Goal: Navigation & Orientation: Find specific page/section

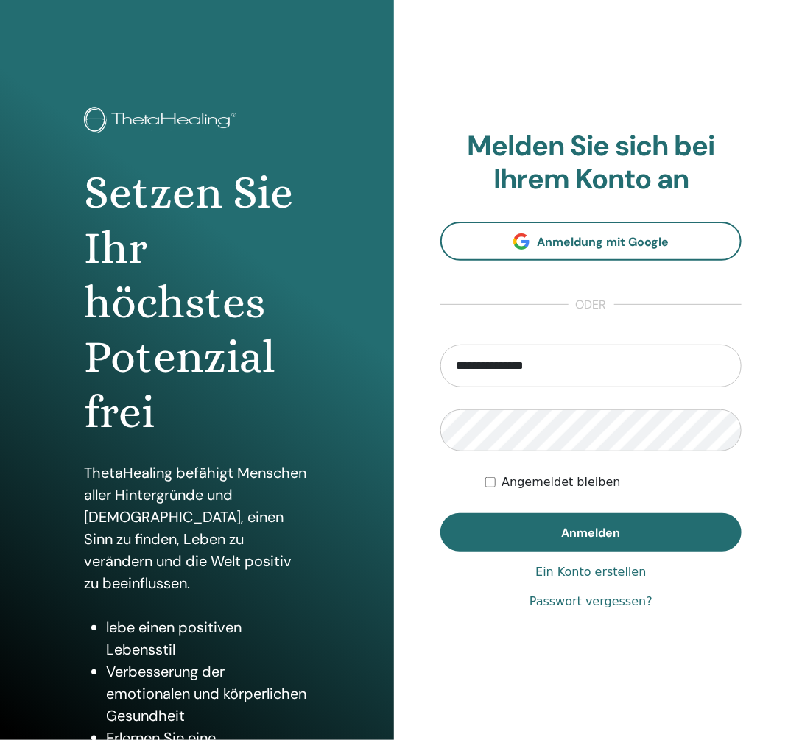
click at [290, 259] on h1 "Setzen Sie Ihr höchstes Potenzial frei" at bounding box center [197, 303] width 226 height 274
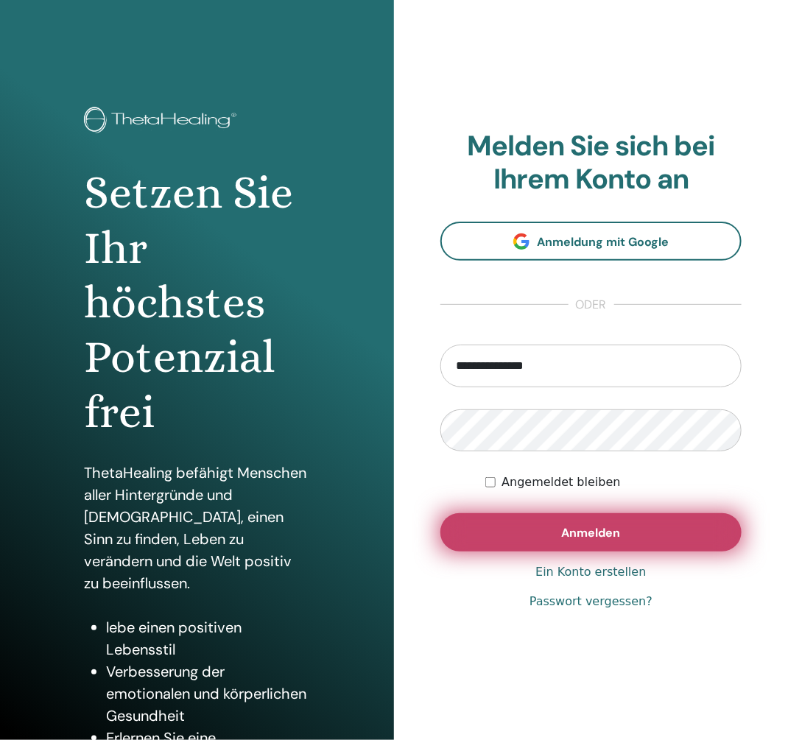
click at [598, 536] on span "Anmelden" at bounding box center [591, 532] width 59 height 15
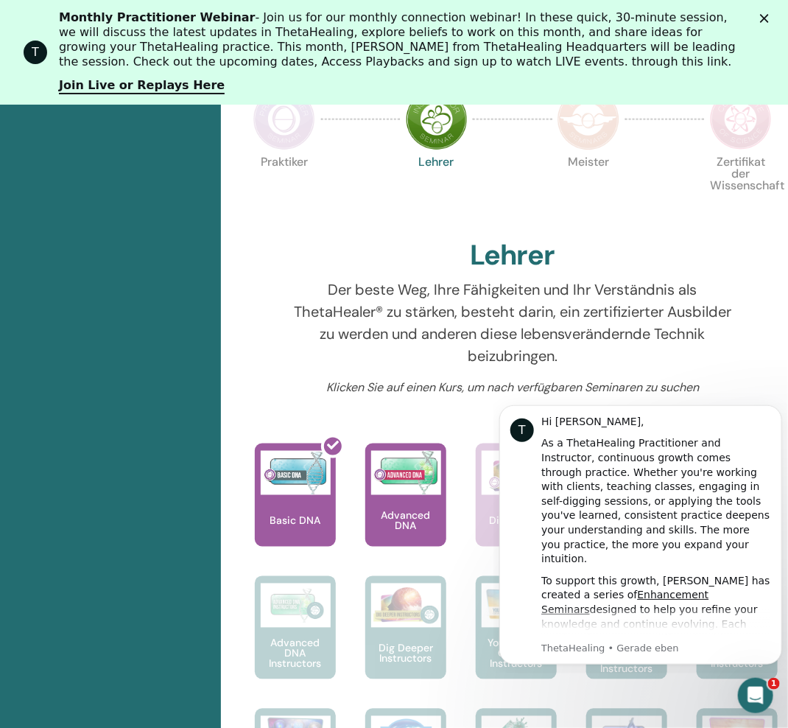
click at [292, 353] on div "Der beste Weg, Ihre Fähigkeiten und Ihr Verständnis als ThetaHealer® zu stärken…" at bounding box center [513, 328] width 460 height 100
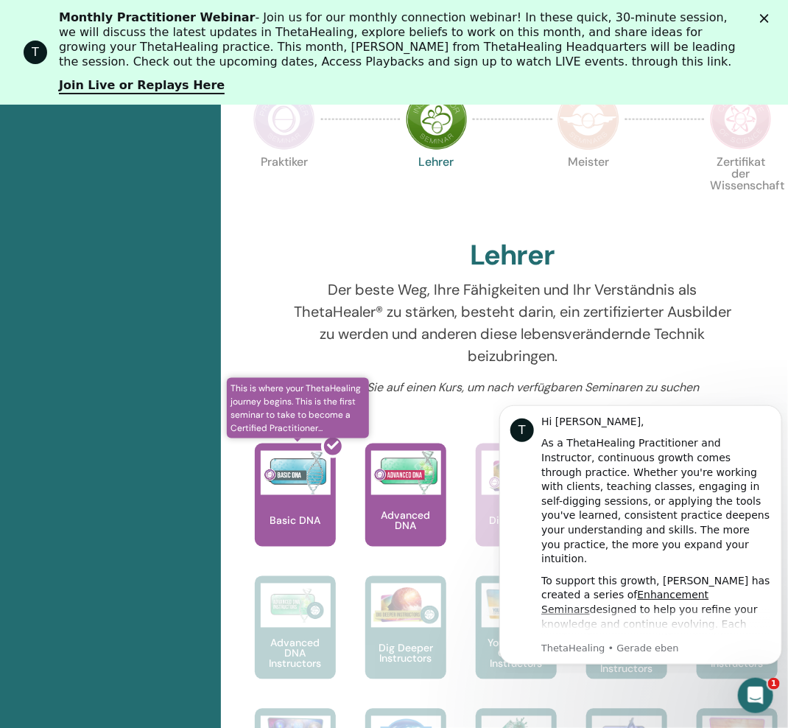
click at [299, 480] on div at bounding box center [304, 501] width 81 height 133
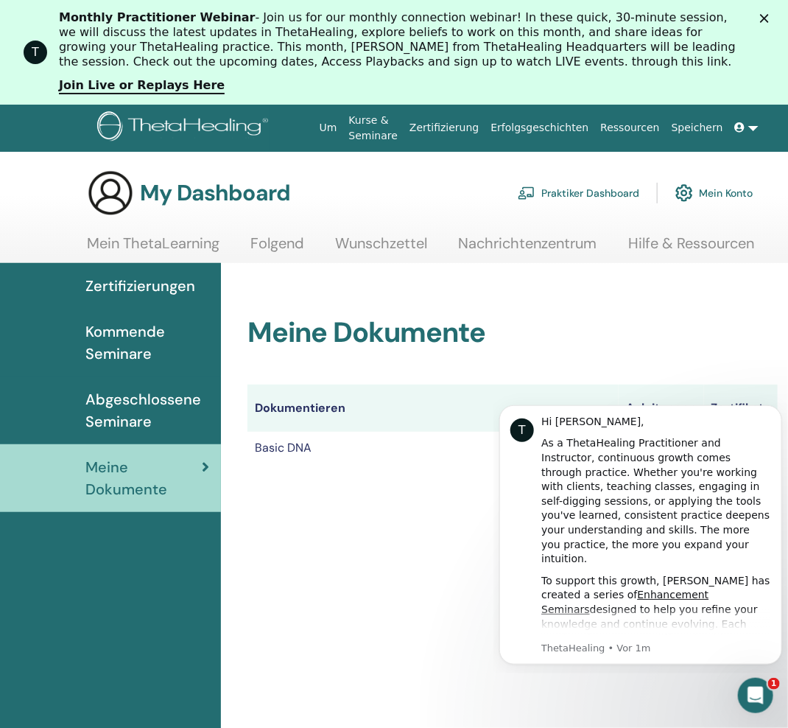
click at [402, 543] on div "Meine Dokumente Dokumentieren Anleitungen Zertifikate Basic DNA Zertifikat" at bounding box center [552, 608] width 663 height 691
click at [311, 447] on td "Basic DNA" at bounding box center [433, 448] width 371 height 32
click at [411, 513] on div "Meine Dokumente Dokumentieren Anleitungen Zertifikate Basic DNA Zertifikat" at bounding box center [552, 608] width 663 height 691
click at [777, 405] on icon "Dismiss notification" at bounding box center [777, 408] width 8 height 8
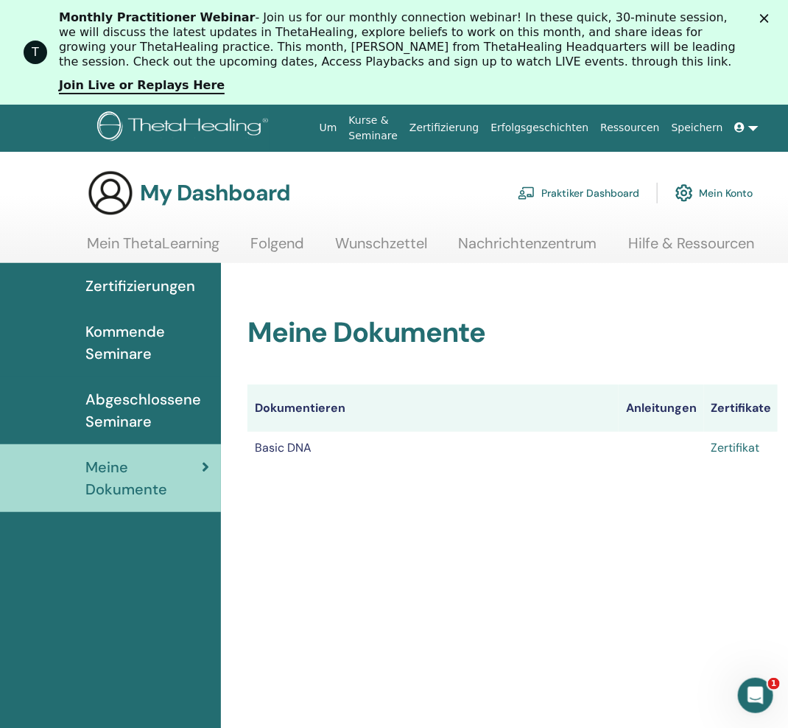
click at [732, 448] on link "Zertifikat" at bounding box center [736, 447] width 49 height 15
click at [120, 407] on span "Abgeschlossene Seminare" at bounding box center [147, 410] width 124 height 44
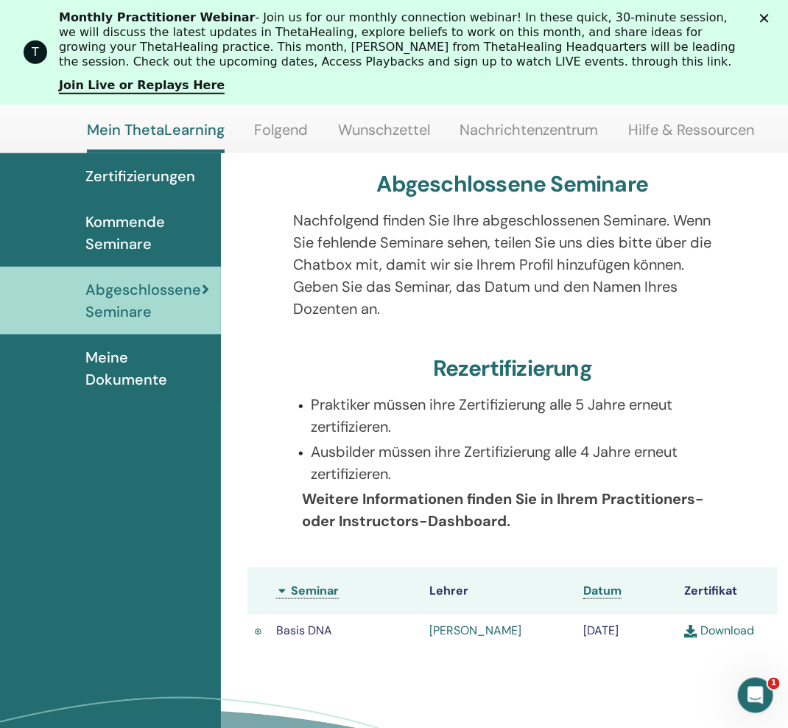
scroll to position [151, 0]
click at [149, 229] on span "Kommende Seminare" at bounding box center [147, 233] width 124 height 44
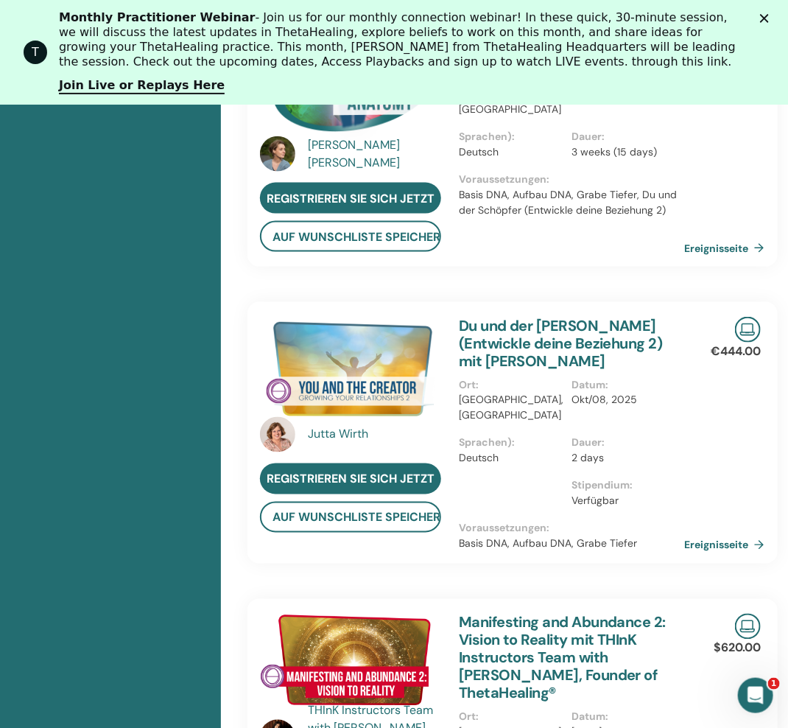
scroll to position [404, 0]
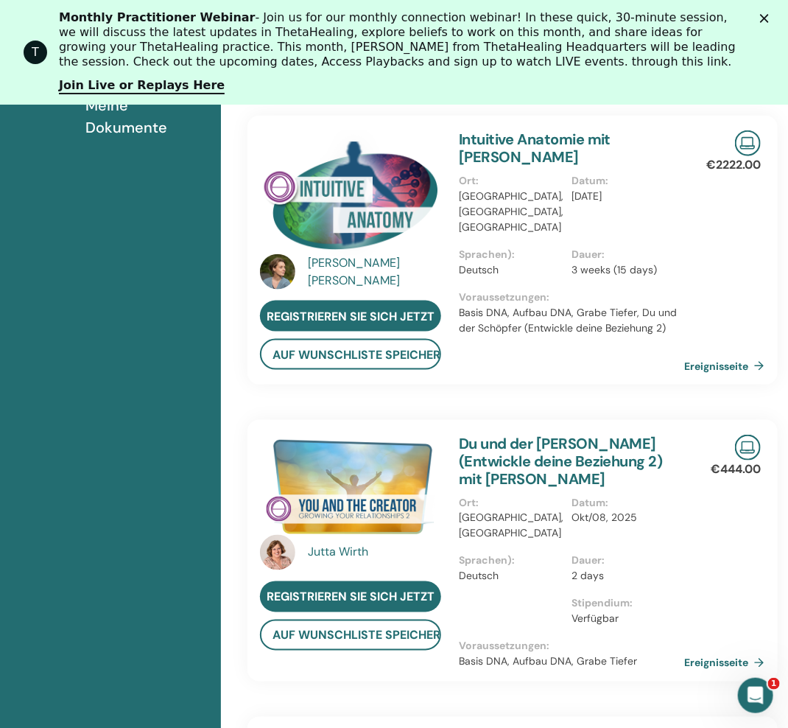
click at [518, 441] on link "Du und der Schöpfer (Entwickle deine Beziehung 2) mit Jutta Wirth" at bounding box center [561, 461] width 204 height 55
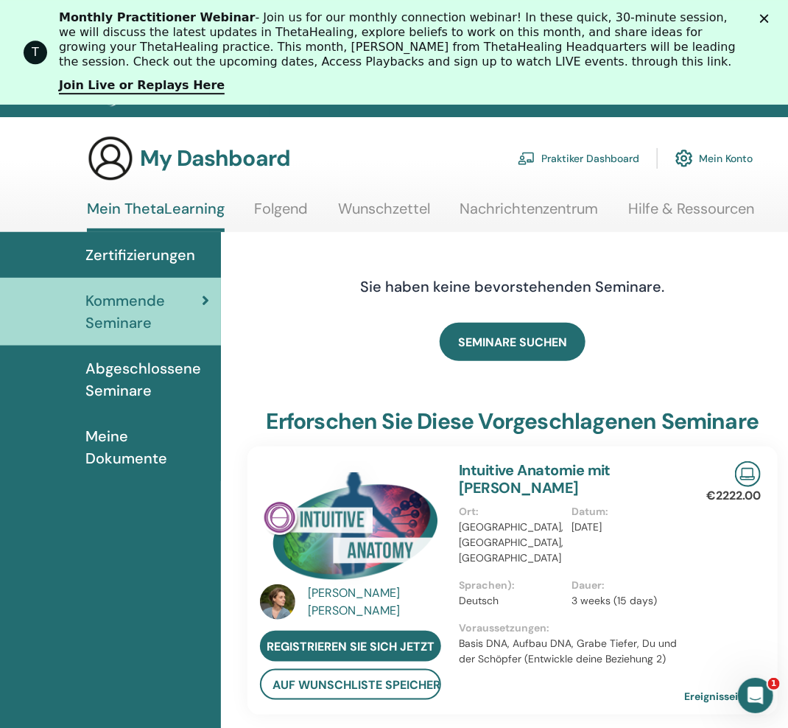
click at [286, 209] on link "Folgend" at bounding box center [282, 214] width 54 height 29
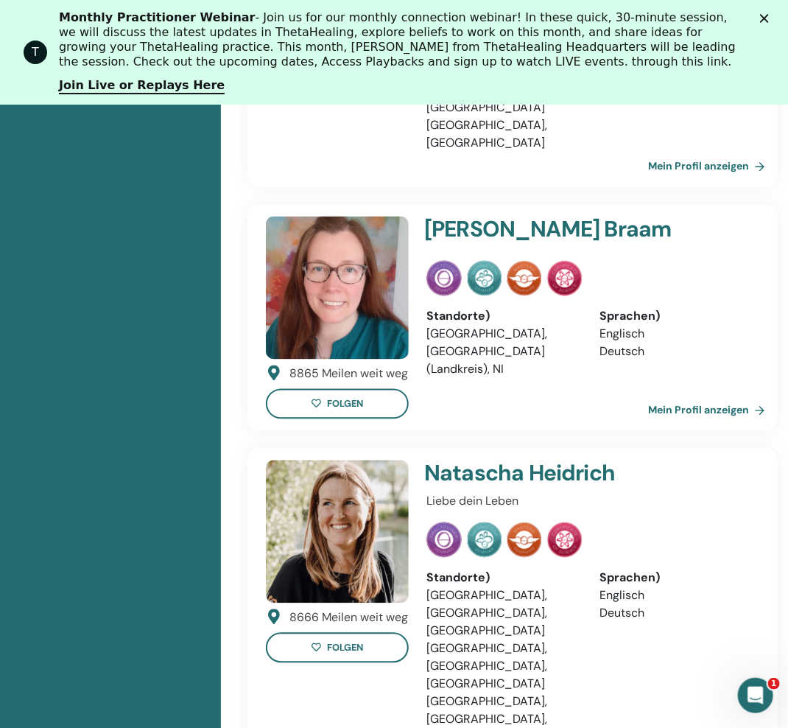
scroll to position [918, 0]
